Goal: Task Accomplishment & Management: Complete application form

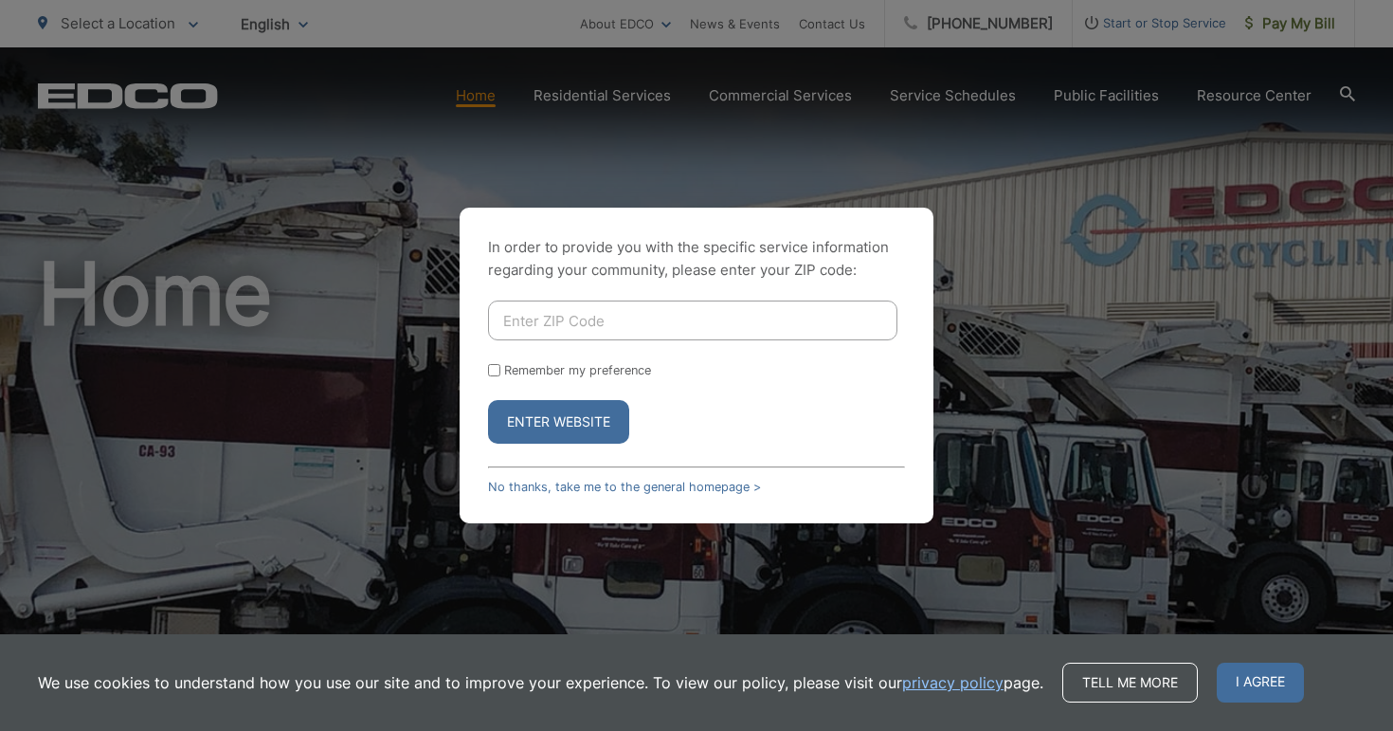
click at [617, 326] on input "Enter ZIP Code" at bounding box center [693, 320] width 410 height 40
type input "9"
type input "92118"
click at [524, 420] on button "Enter Website" at bounding box center [558, 422] width 141 height 44
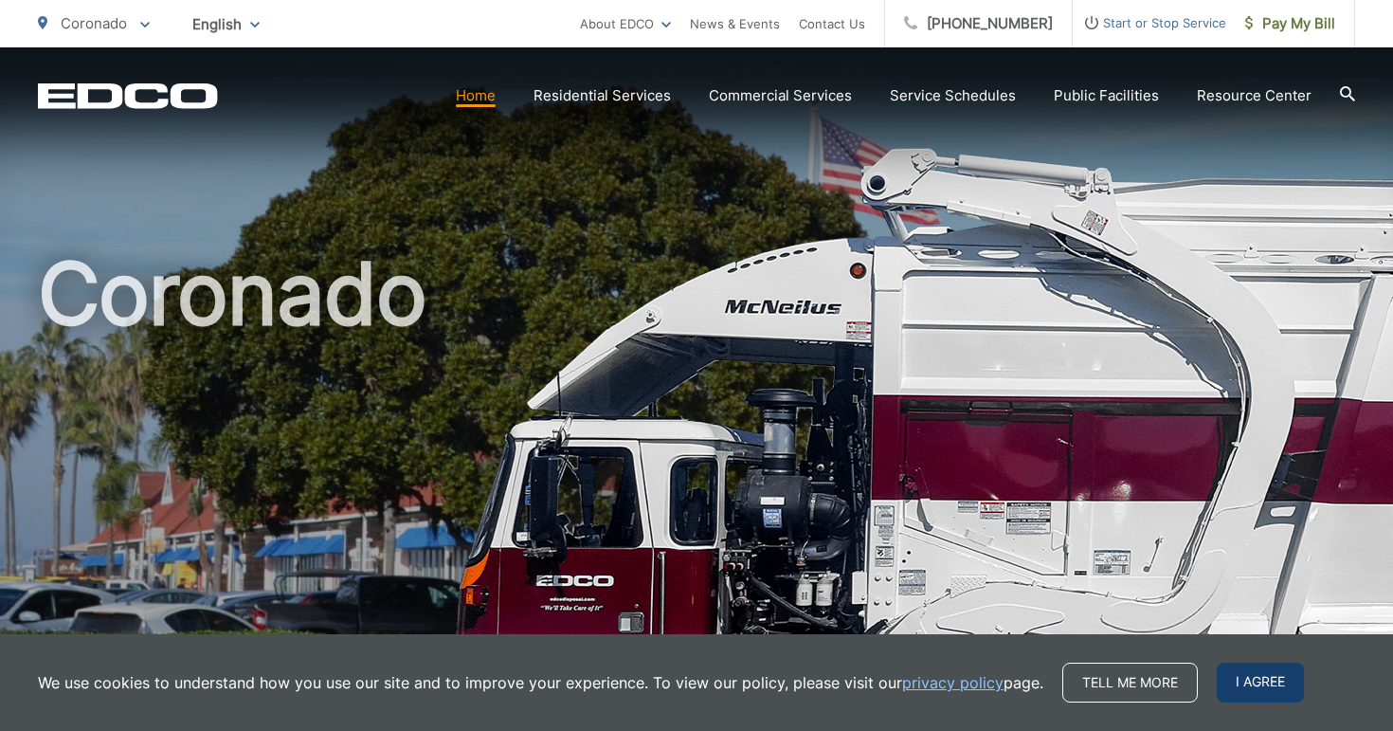
click at [1244, 681] on span "I agree" at bounding box center [1260, 683] width 87 height 40
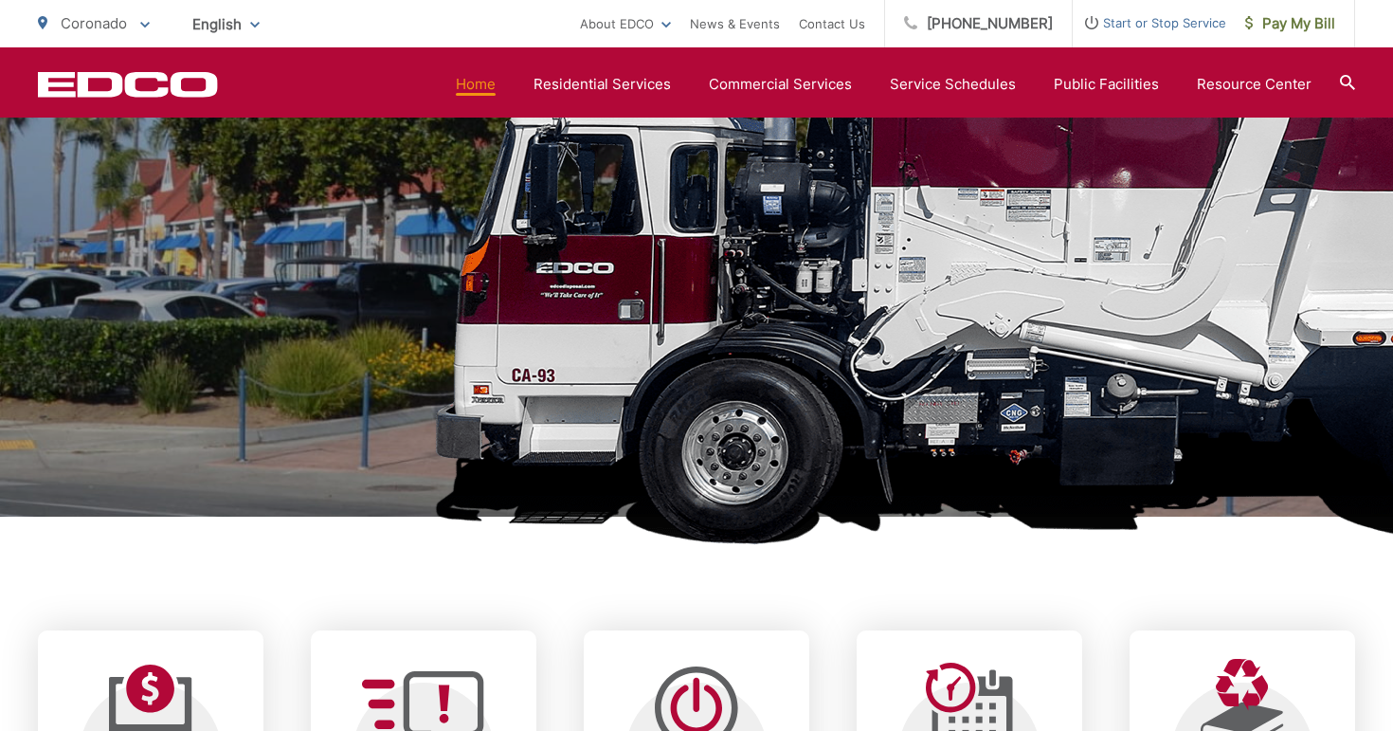
scroll to position [728, 0]
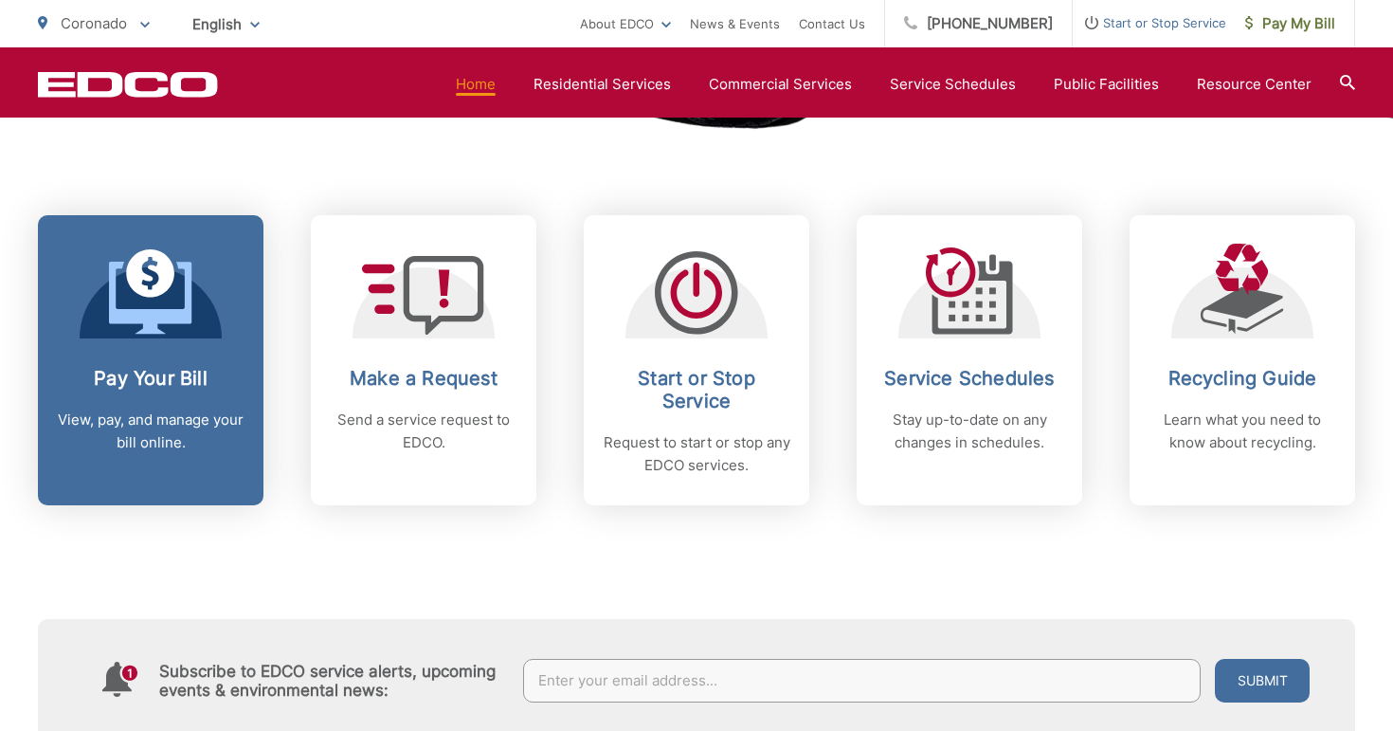
click at [148, 440] on p "View, pay, and manage your bill online." at bounding box center [151, 432] width 188 height 46
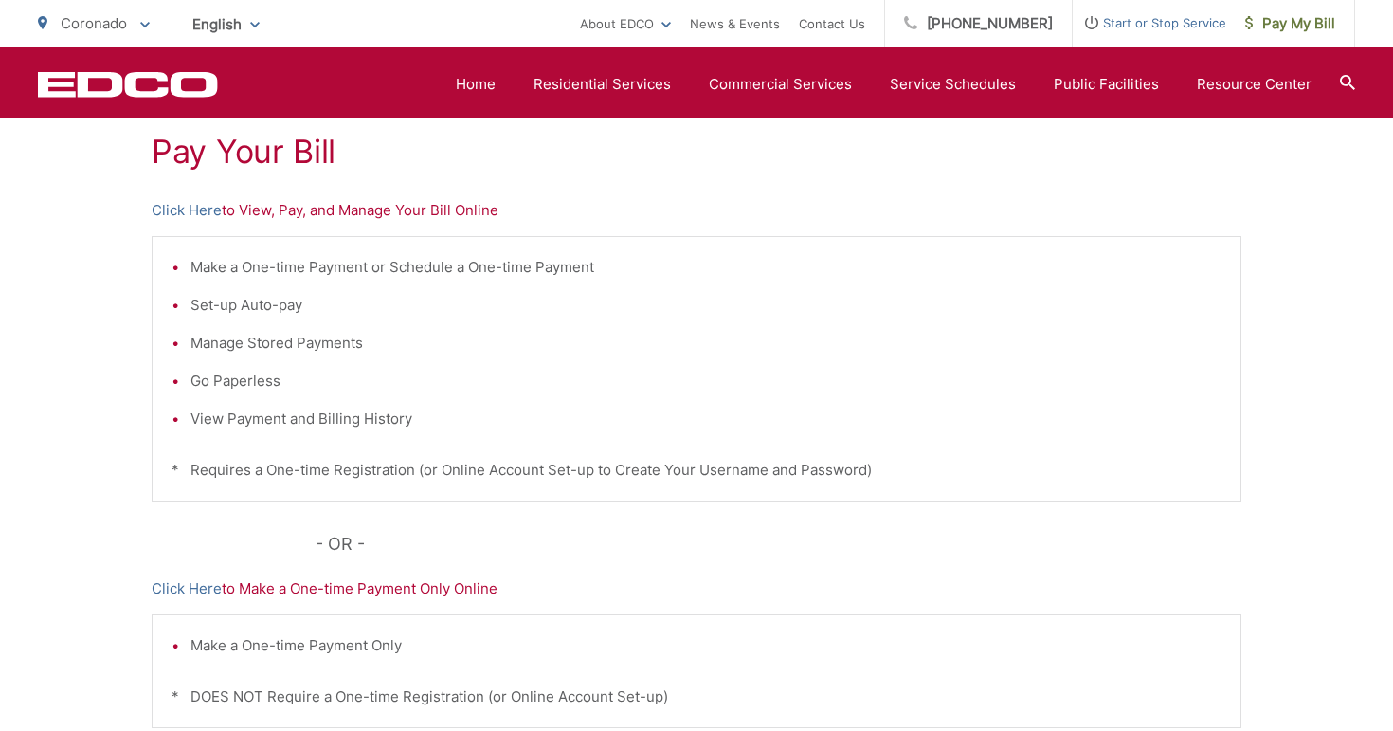
scroll to position [359, 0]
click at [168, 590] on link "Click Here" at bounding box center [187, 589] width 70 height 23
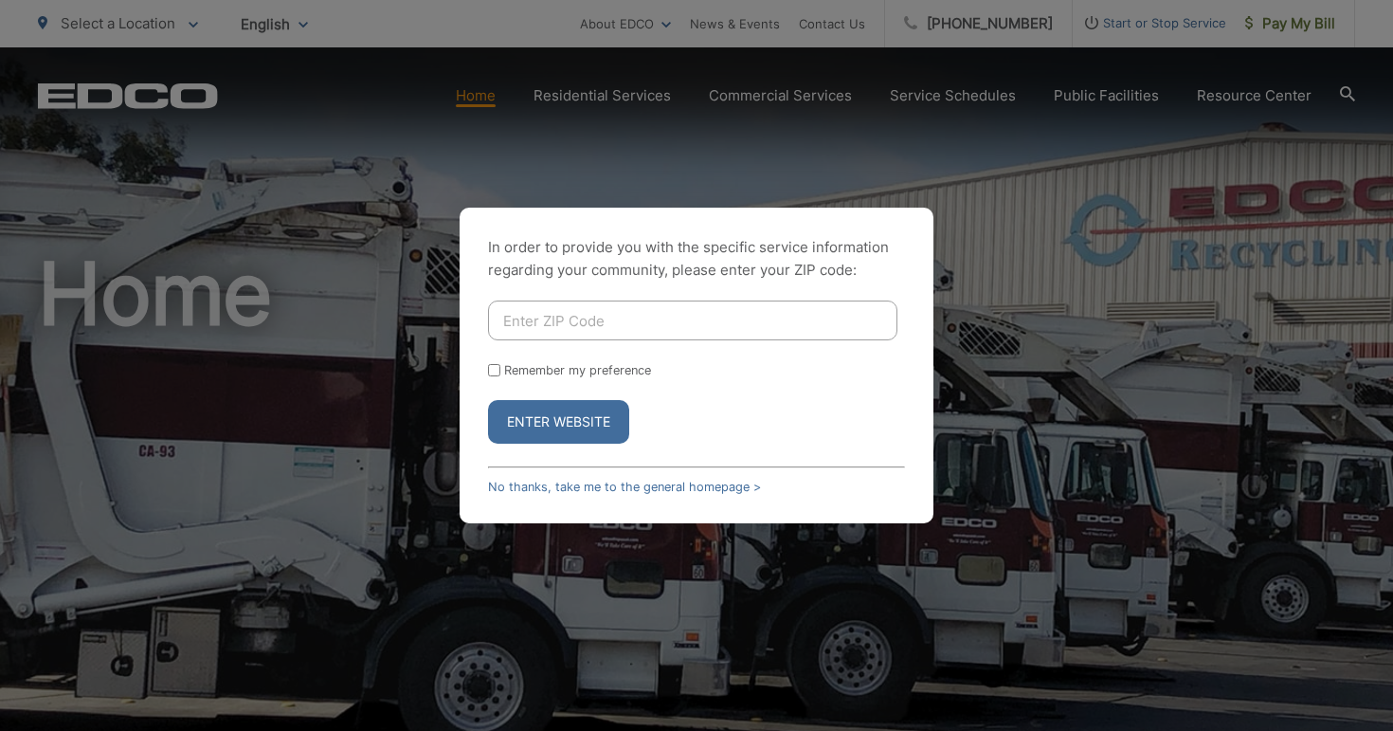
click at [658, 306] on input "Enter ZIP Code" at bounding box center [693, 320] width 410 height 40
type input "92118"
click at [586, 406] on button "Enter Website" at bounding box center [558, 422] width 141 height 44
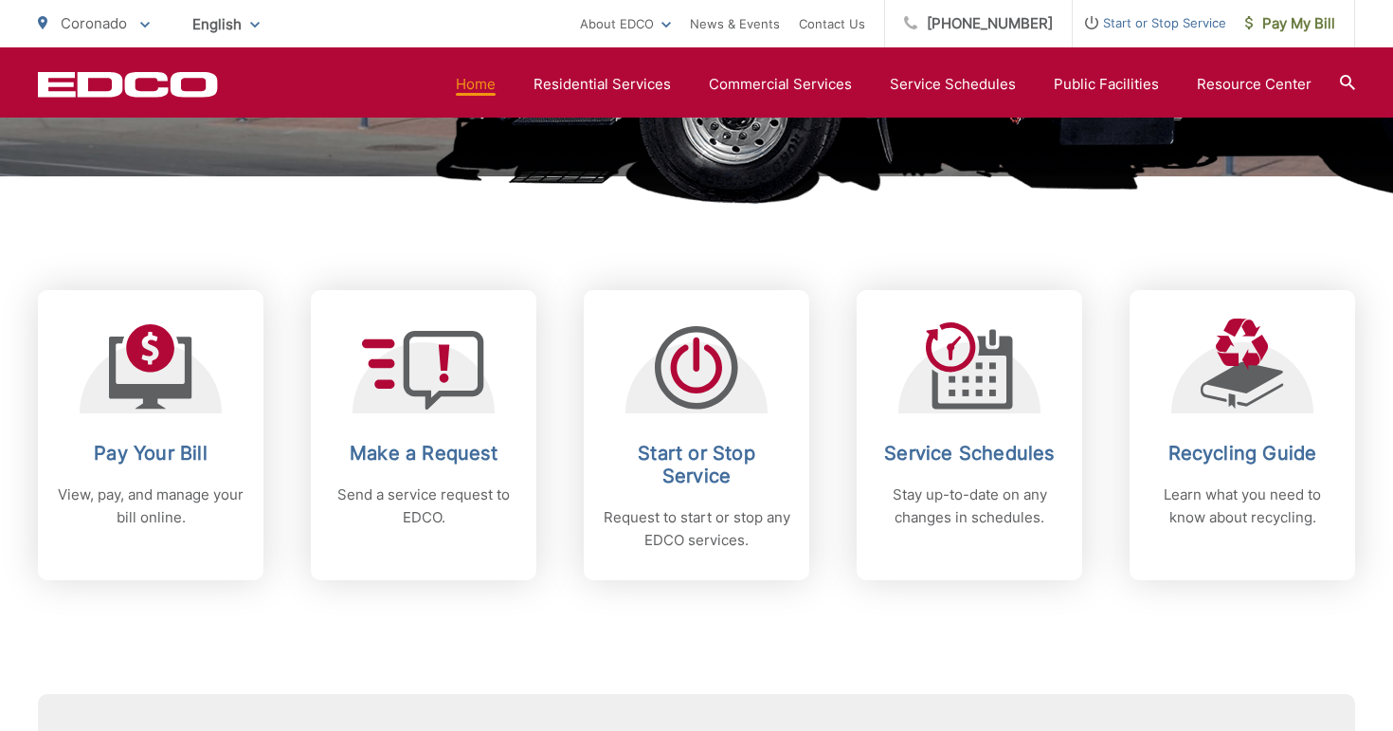
scroll to position [657, 0]
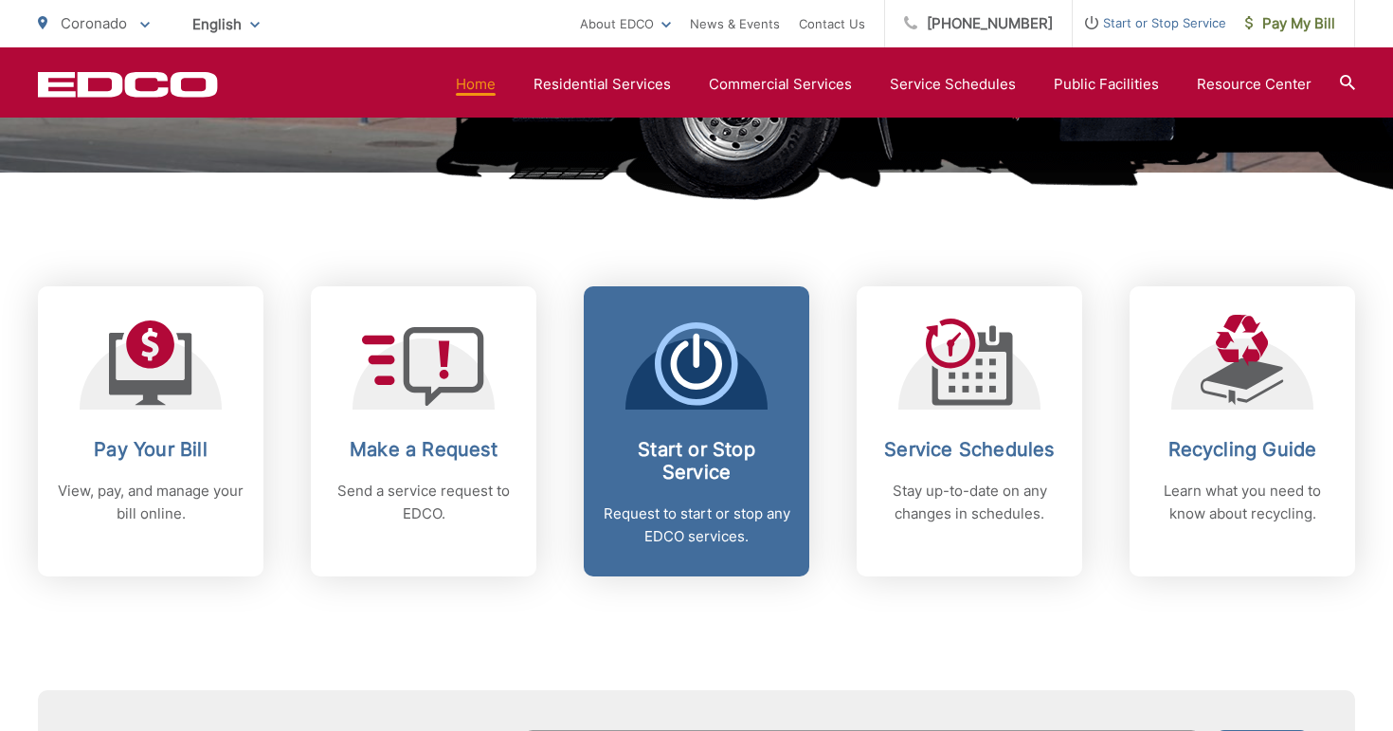
click at [723, 445] on h2 "Start or Stop Service" at bounding box center [697, 461] width 188 height 46
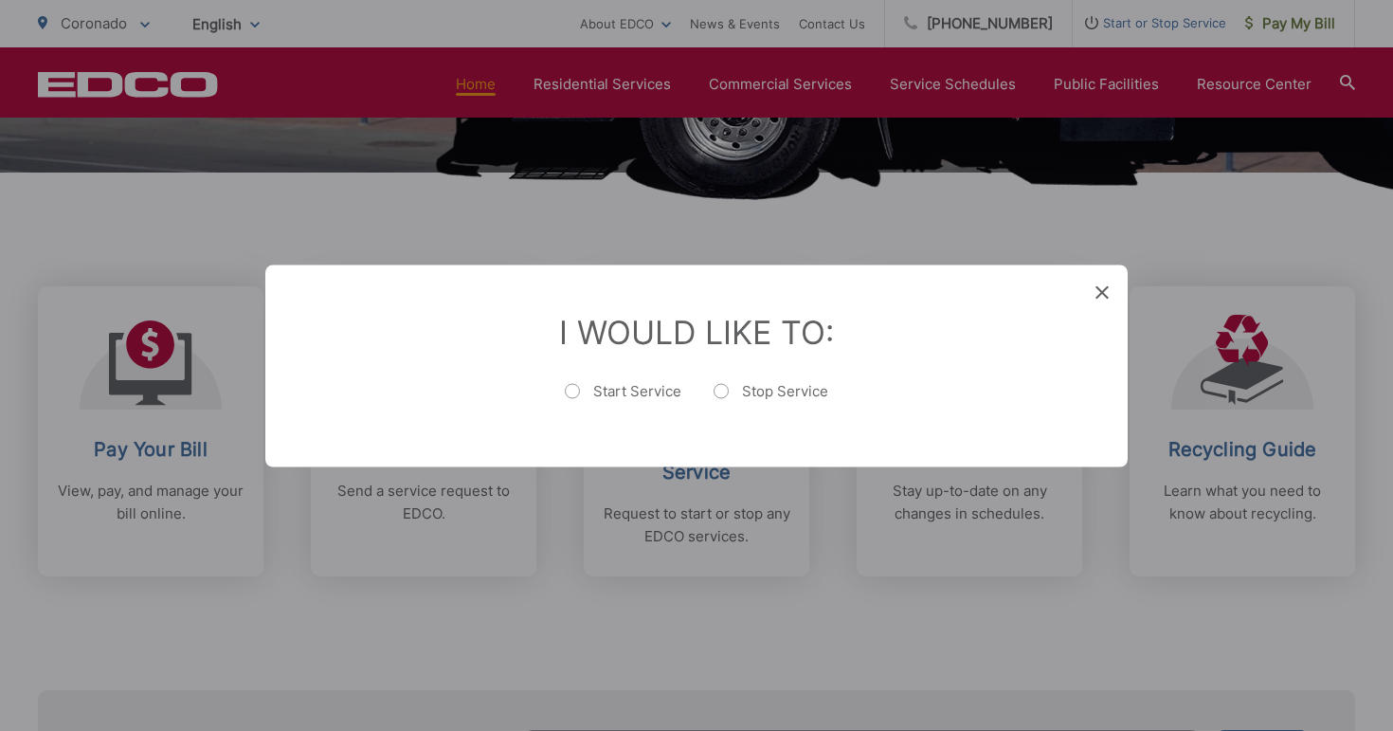
click at [728, 390] on label "Stop Service" at bounding box center [771, 400] width 115 height 38
radio input "true"
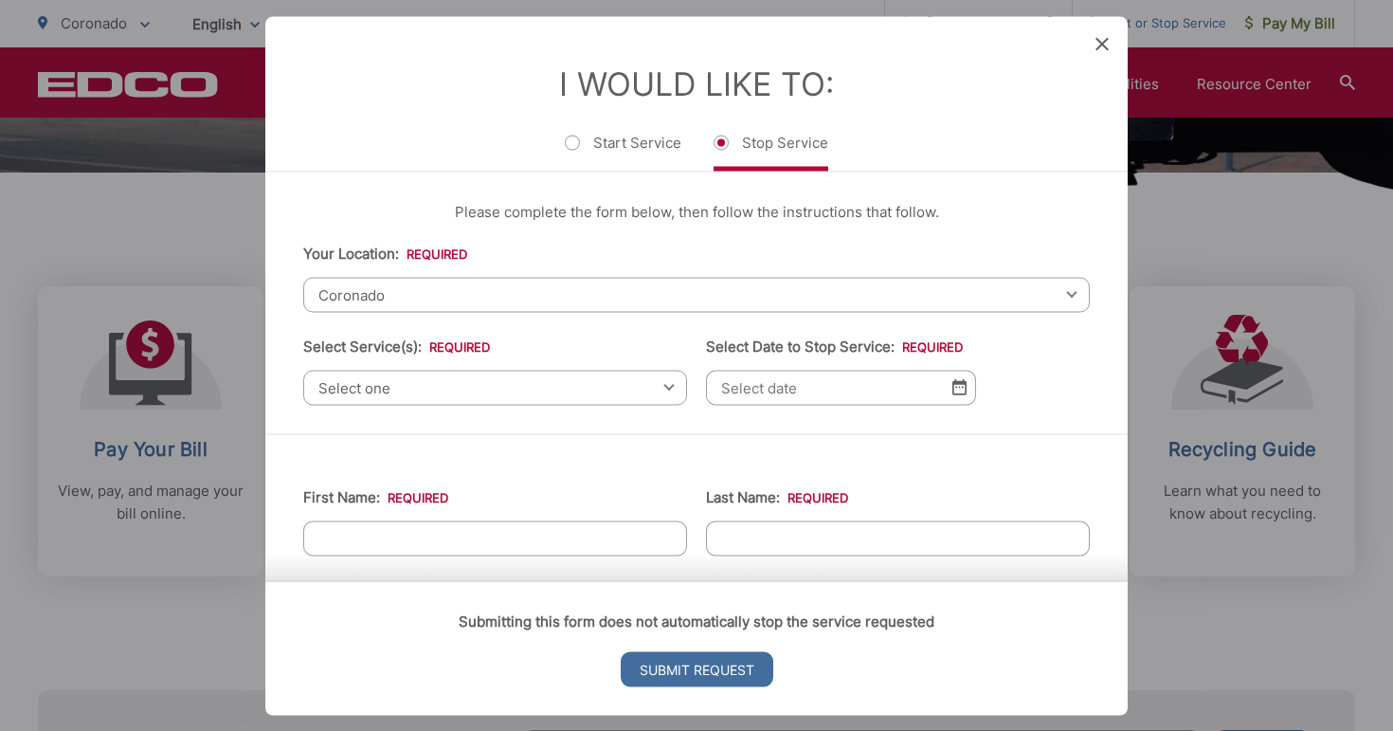
click at [460, 379] on span "Select one" at bounding box center [495, 387] width 384 height 35
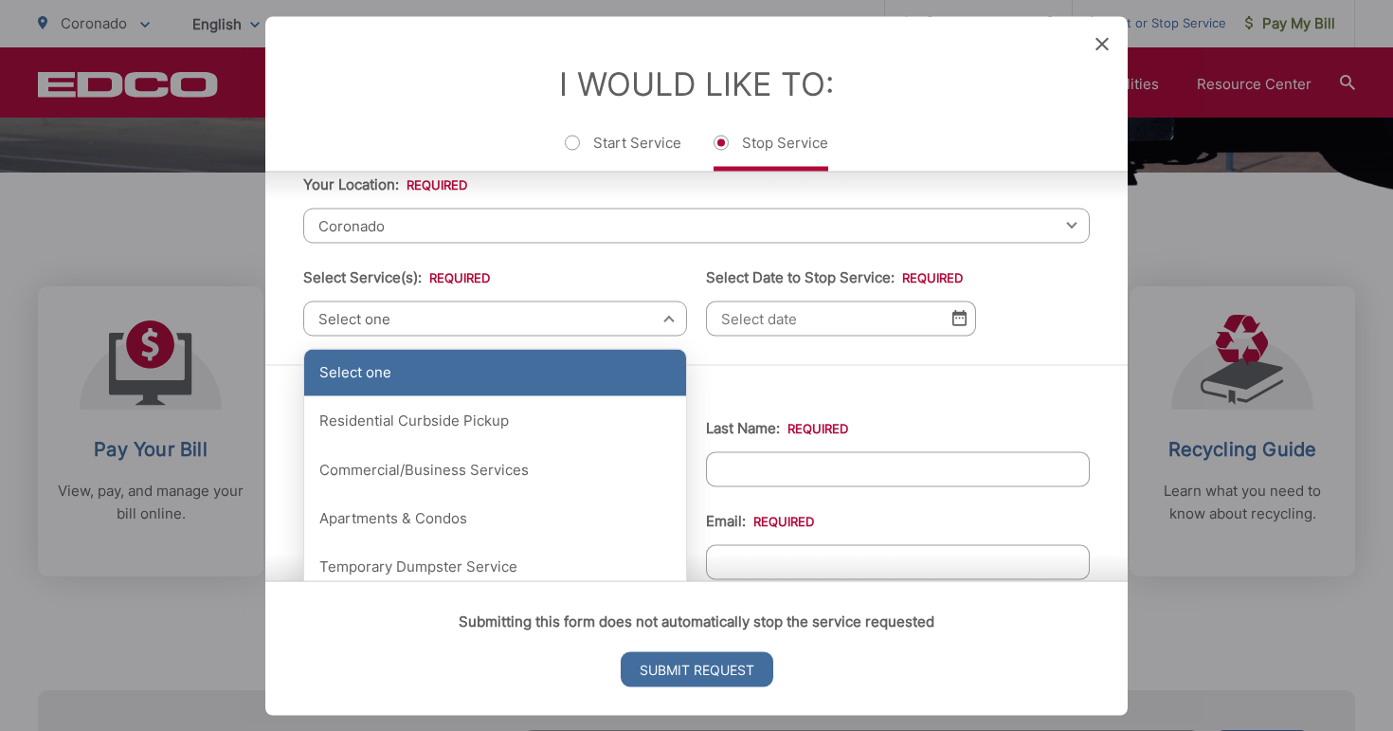
scroll to position [100, 0]
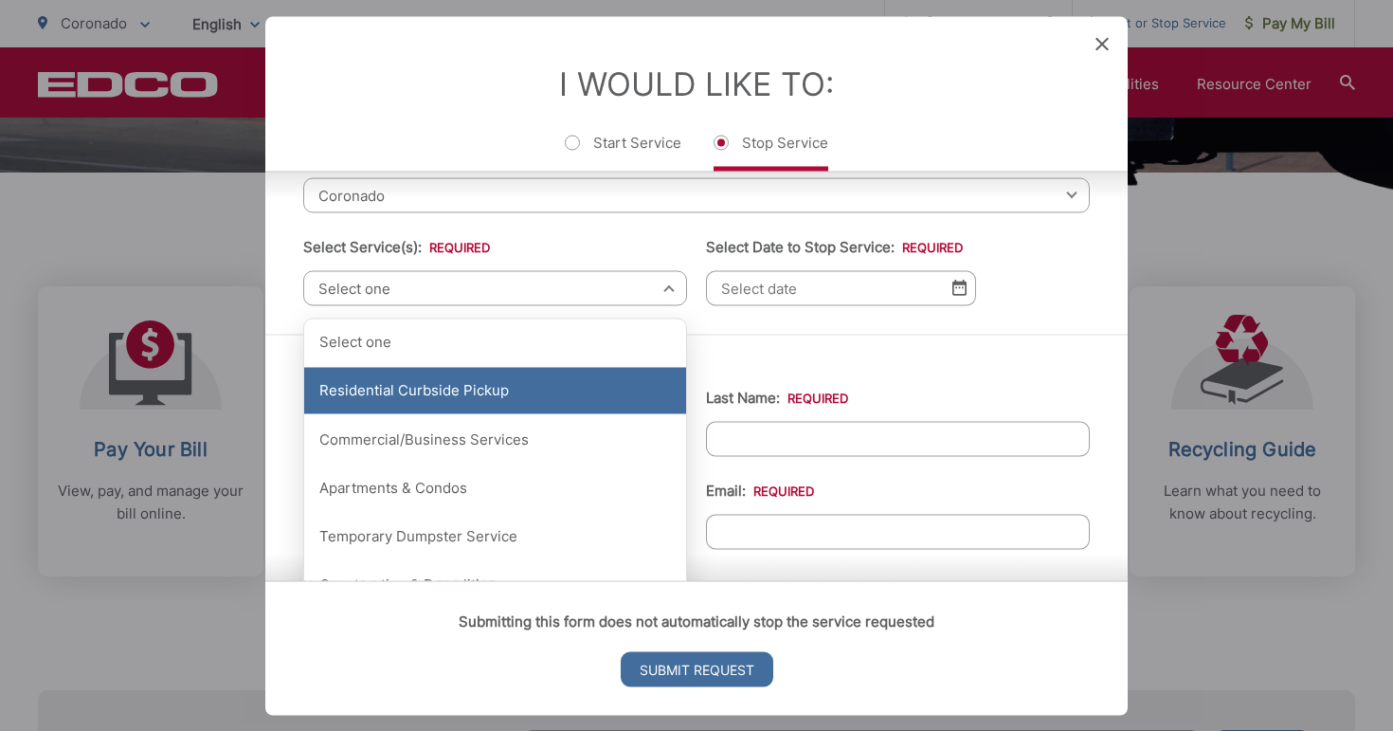
click at [452, 392] on div "Residential Curbside Pickup" at bounding box center [495, 390] width 382 height 47
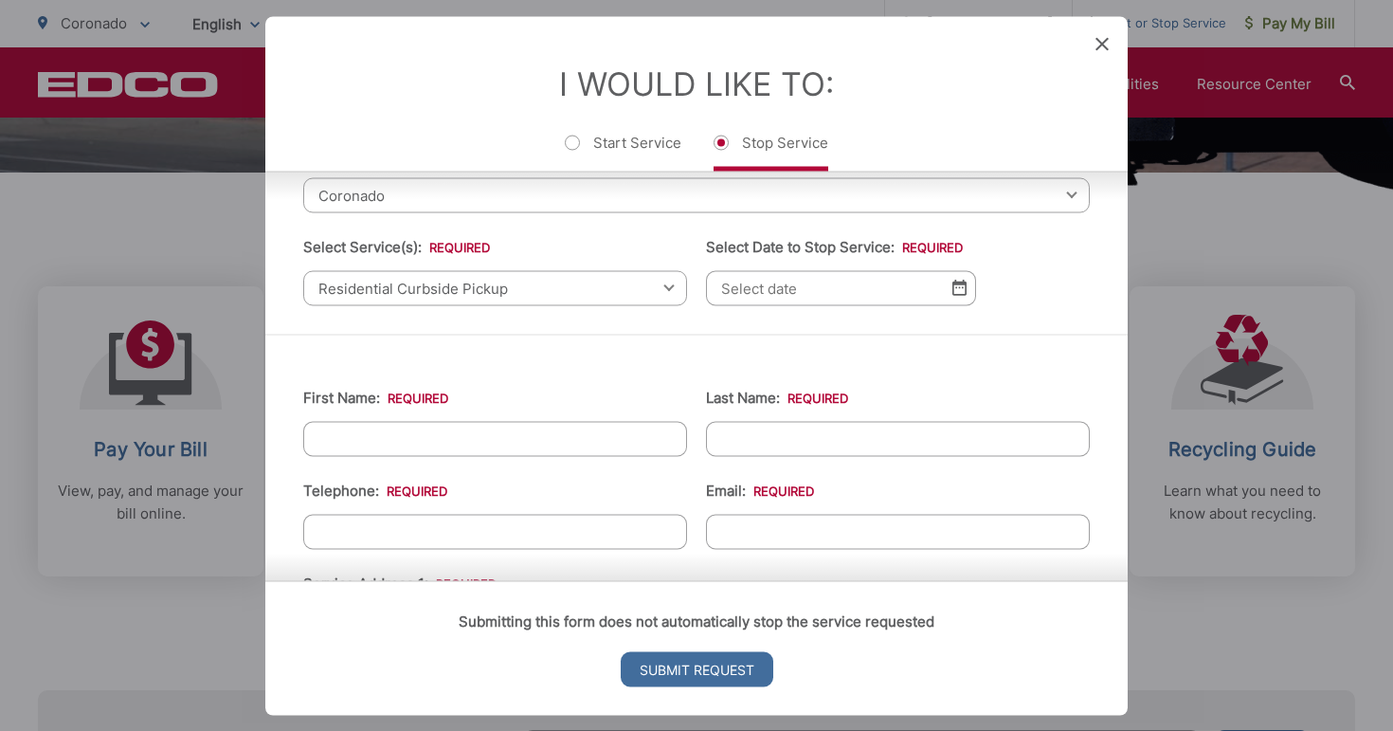
click at [958, 296] on img at bounding box center [960, 288] width 14 height 16
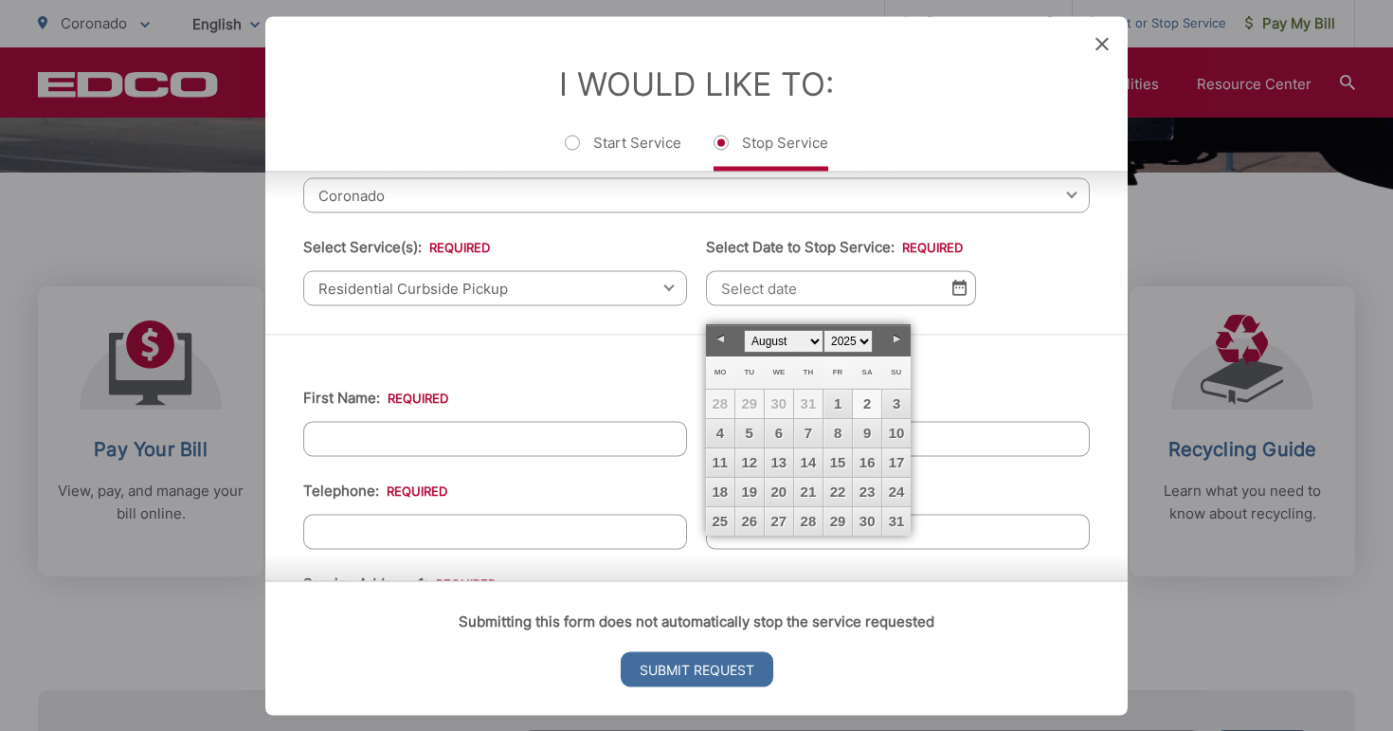
click at [868, 401] on link "2" at bounding box center [867, 404] width 28 height 28
type input "[DATE]"
click at [868, 401] on link "2" at bounding box center [867, 404] width 28 height 28
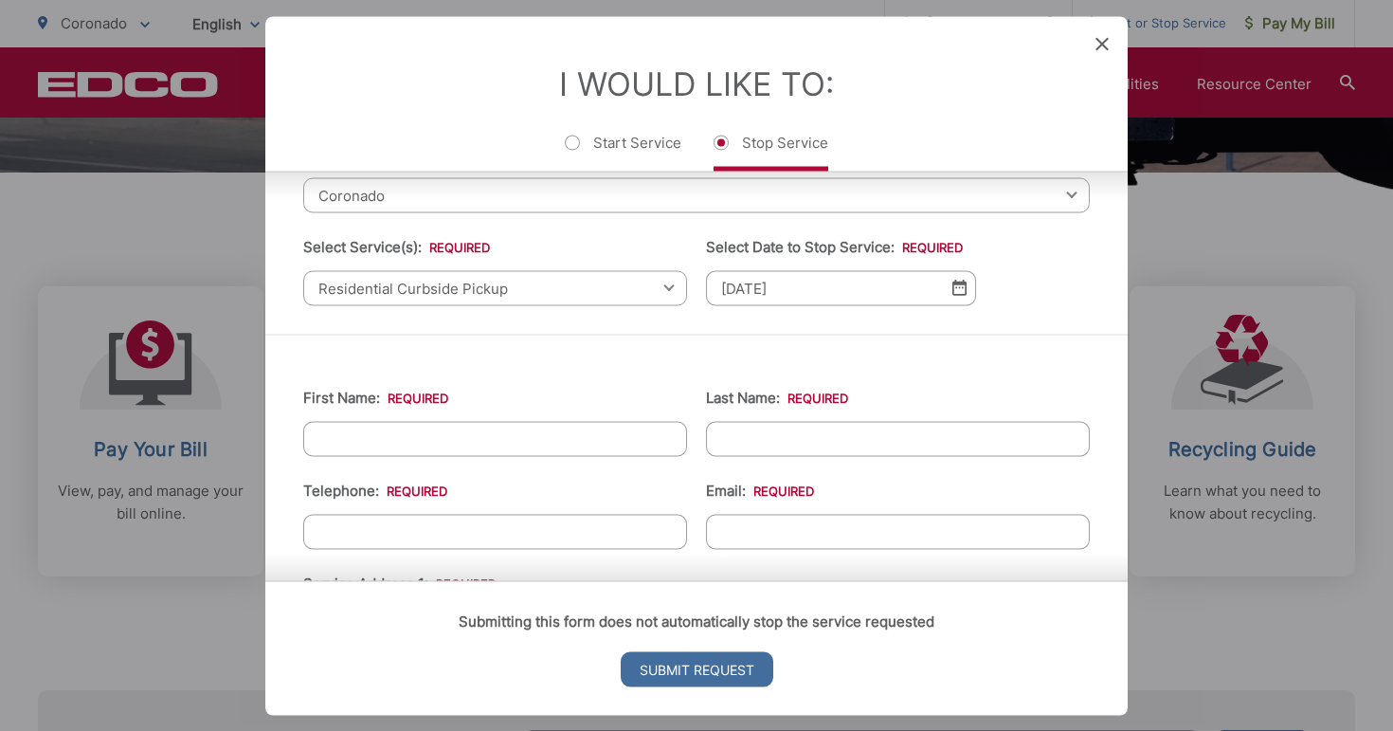
scroll to position [191, 0]
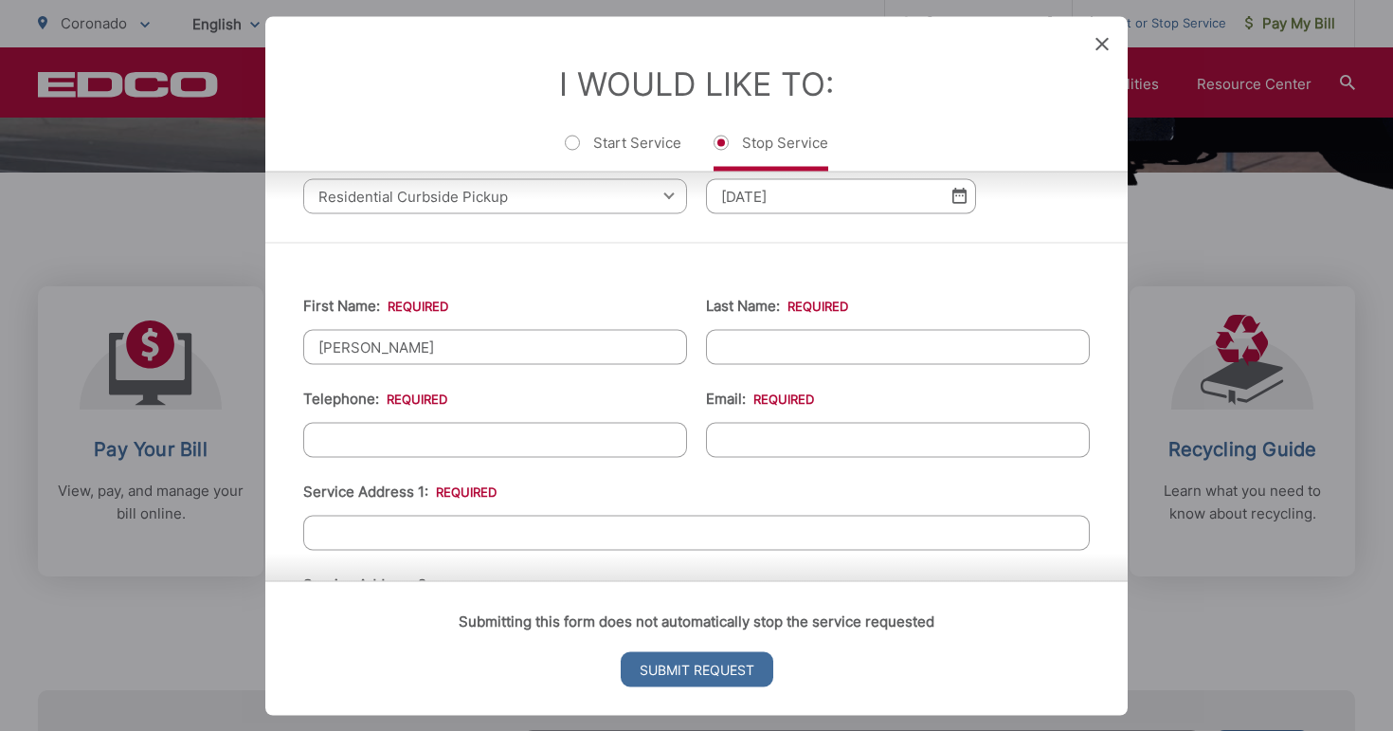
type input "[PERSON_NAME]"
type input "e"
type input "[PERSON_NAME]"
click at [324, 453] on input "(___) ___-____" at bounding box center [495, 439] width 384 height 35
type input "[PHONE_NUMBER]"
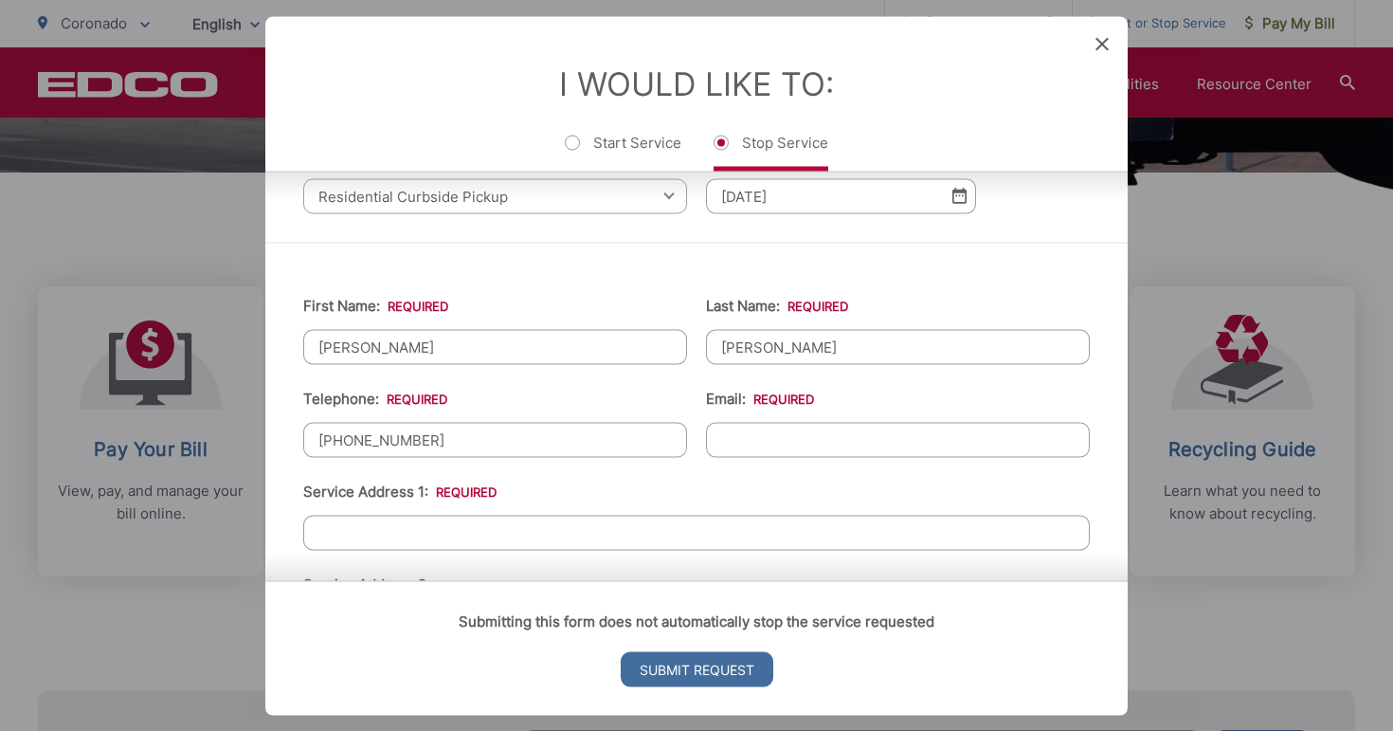
click at [750, 477] on ul "First Name: * [PERSON_NAME] Last Name: * [PERSON_NAME] Telephone: * [PHONE_NUMB…" at bounding box center [696, 731] width 787 height 921
type input "[EMAIL_ADDRESS][DOMAIN_NAME]"
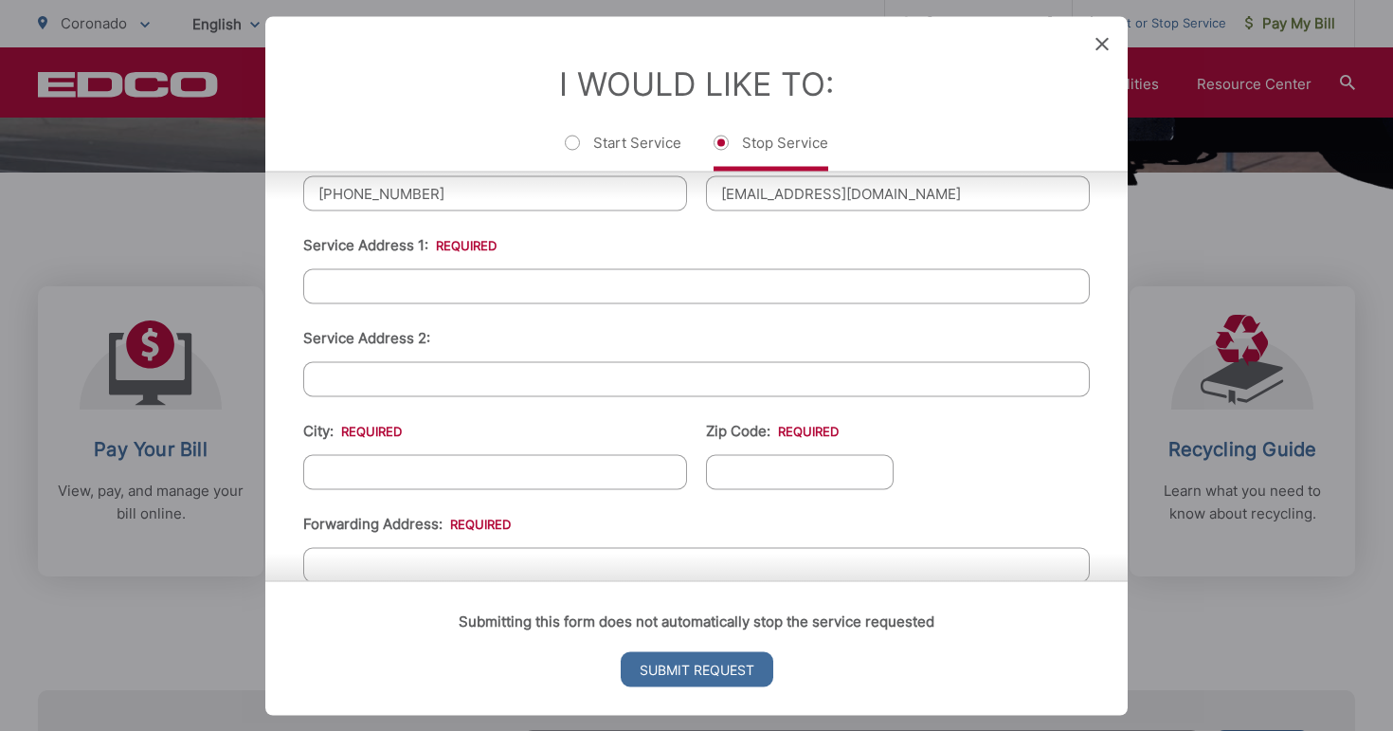
scroll to position [437, 0]
type input "[STREET_ADDRESS]"
type input "Coronado"
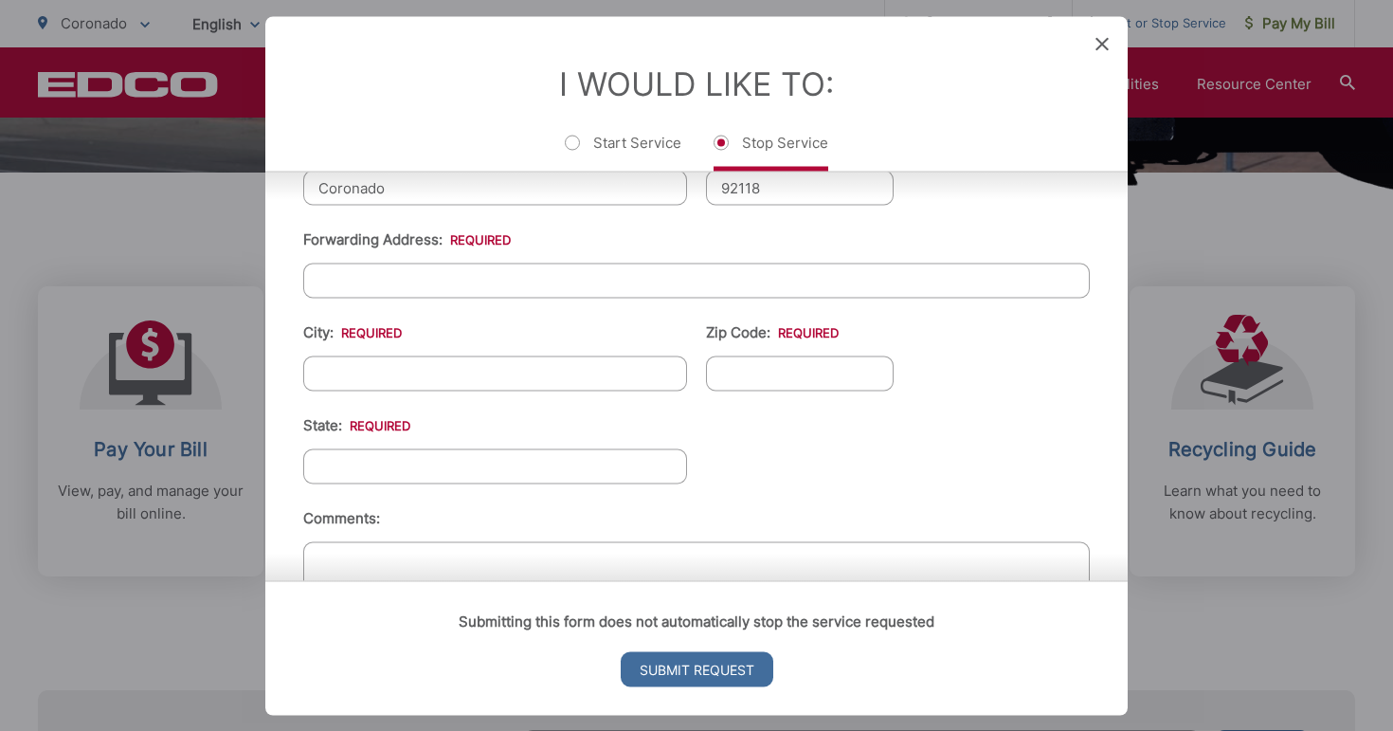
scroll to position [730, 0]
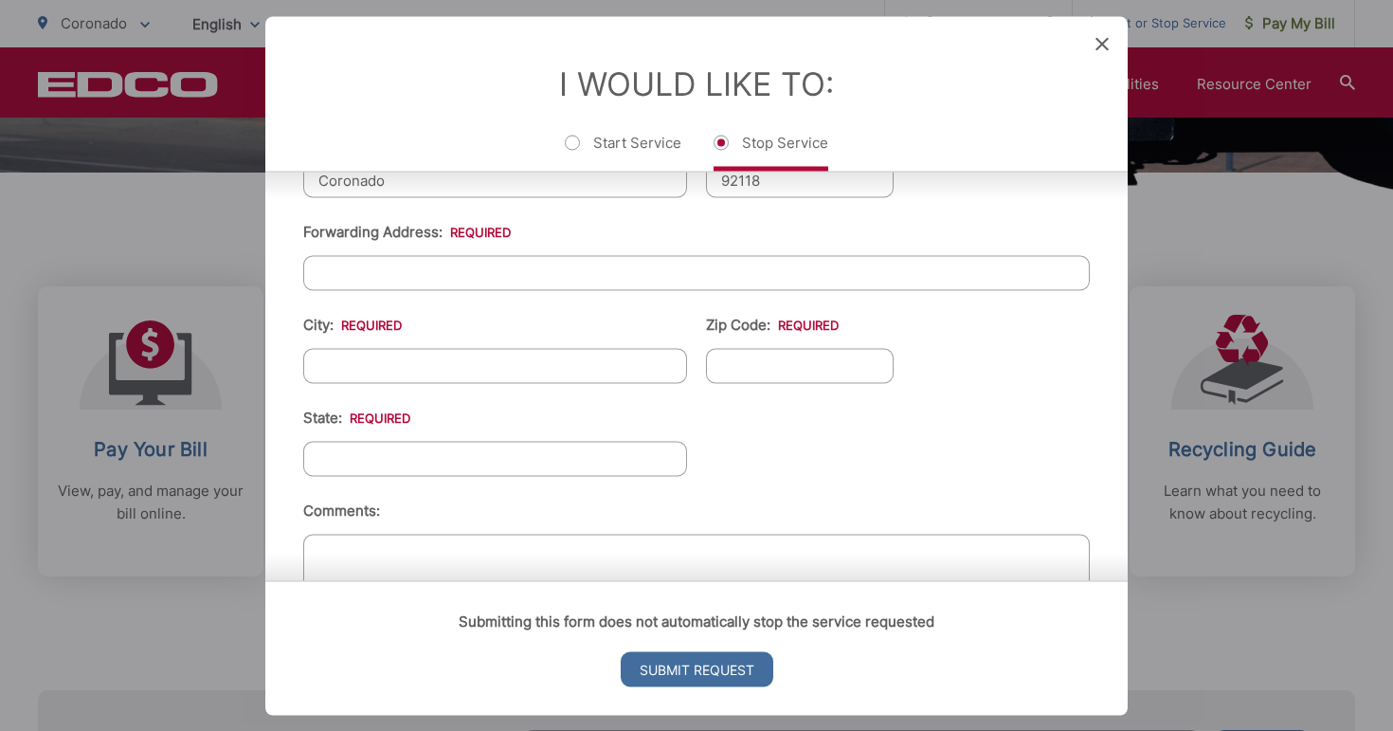
type input "92118"
type input "[STREET_ADDRESS]"
type input "Chesapeake"
type input "23320"
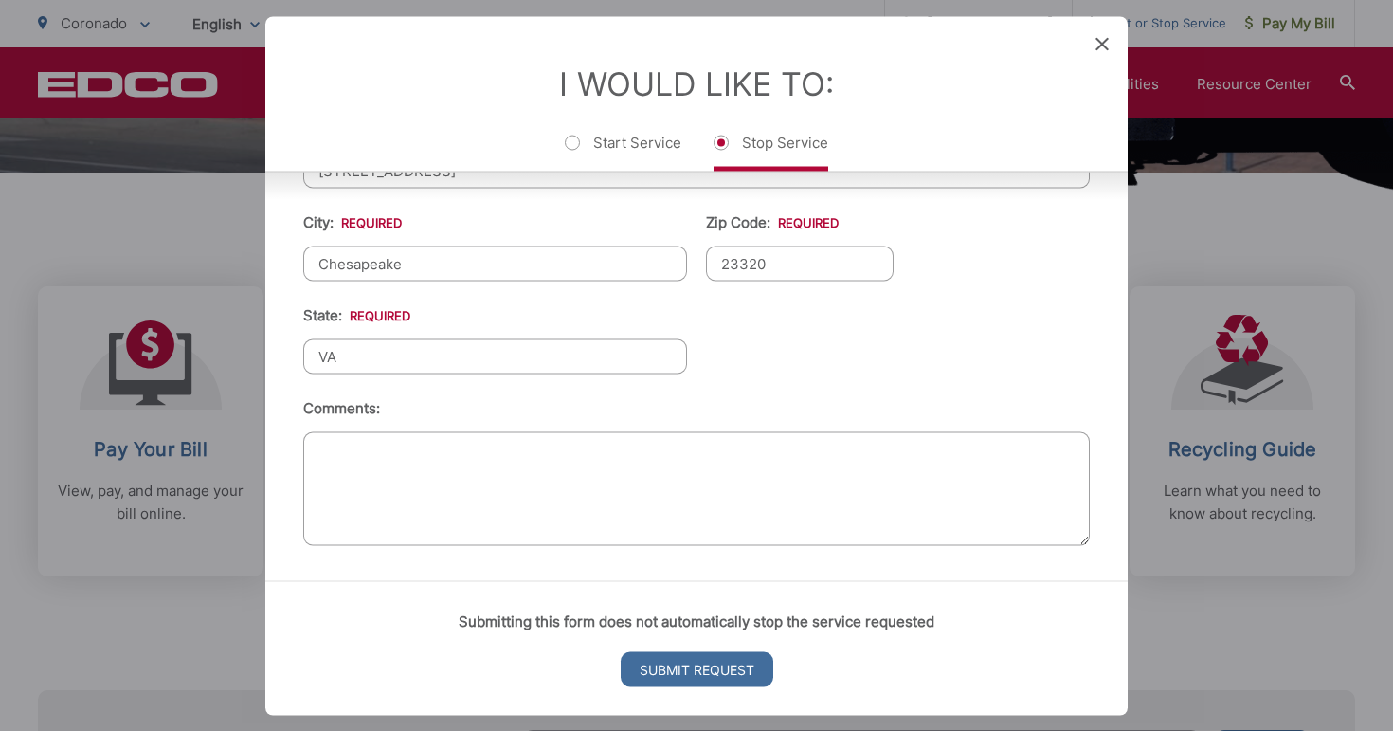
scroll to position [847, 0]
type input "VA"
click at [669, 666] on input "Submit Request" at bounding box center [697, 668] width 153 height 35
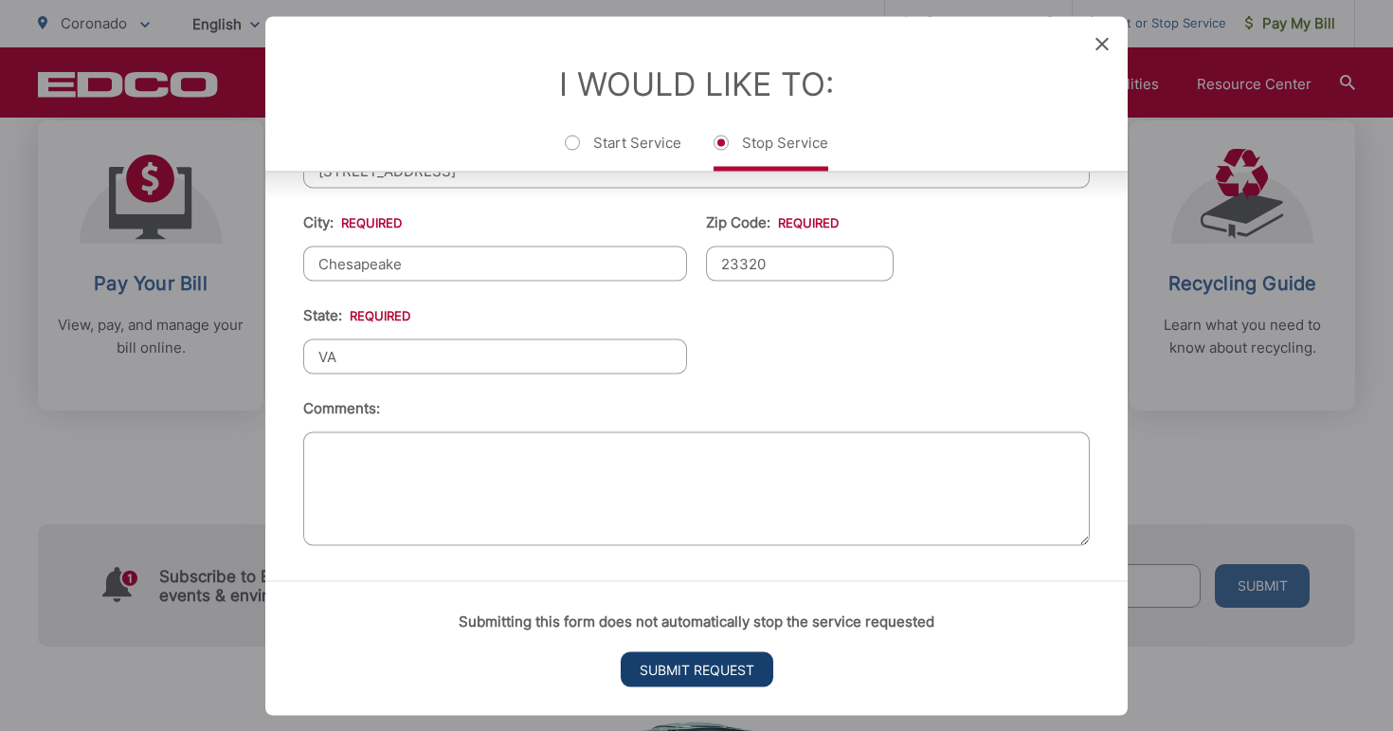
scroll to position [19, 8]
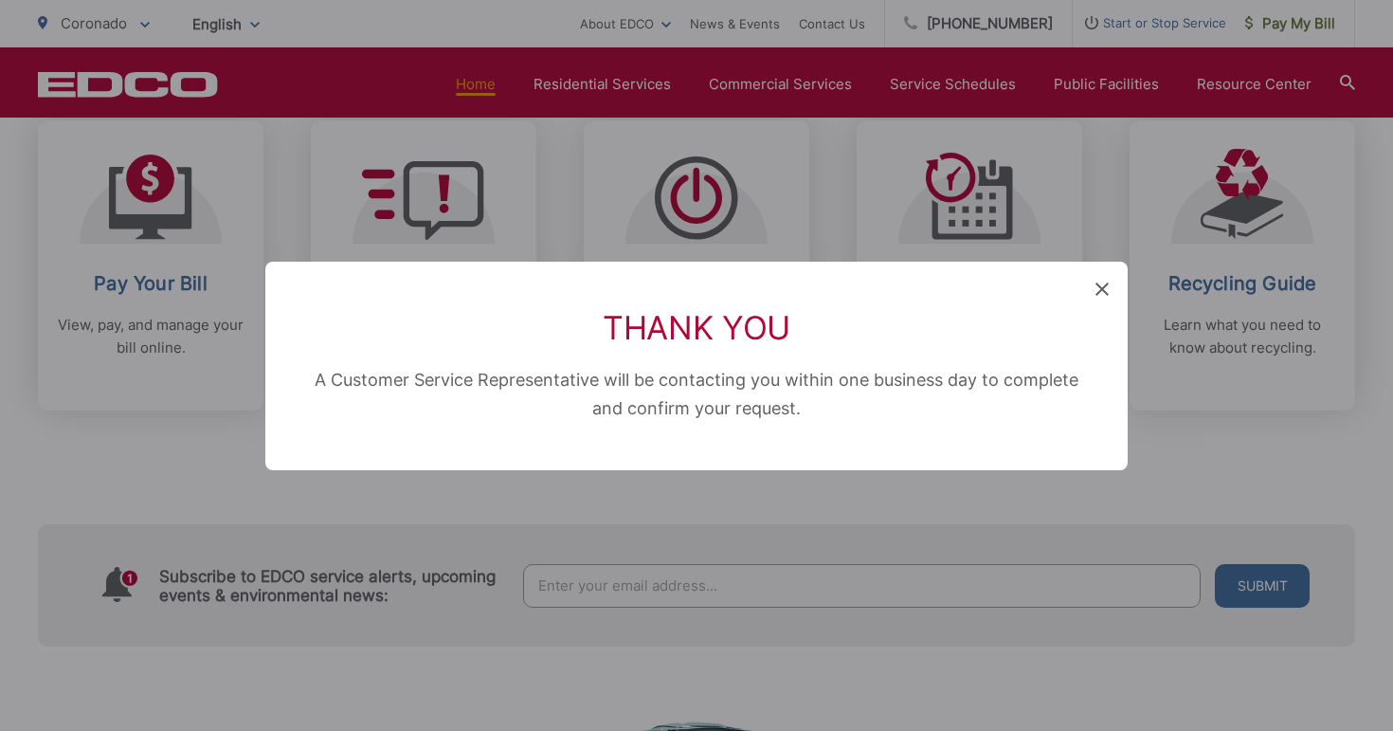
click at [1098, 290] on icon at bounding box center [1102, 288] width 13 height 13
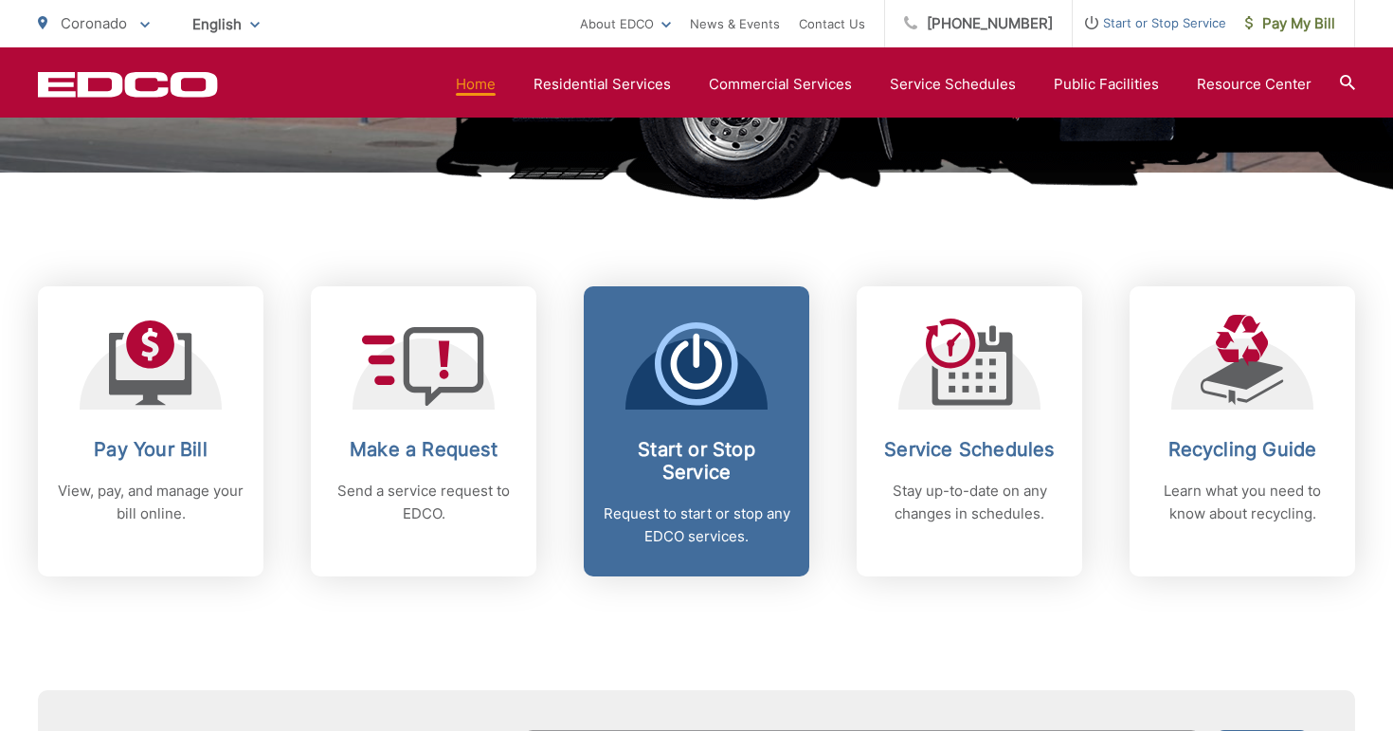
scroll to position [-50, 0]
